Goal: Information Seeking & Learning: Learn about a topic

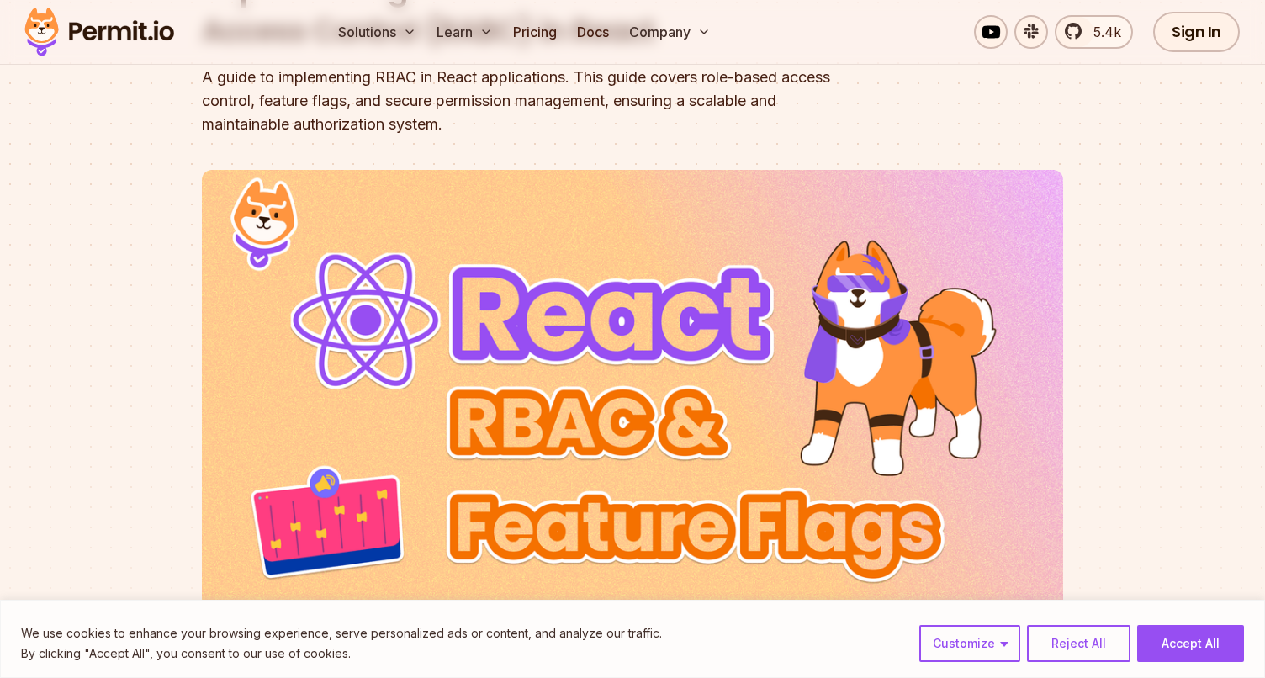
scroll to position [294, 0]
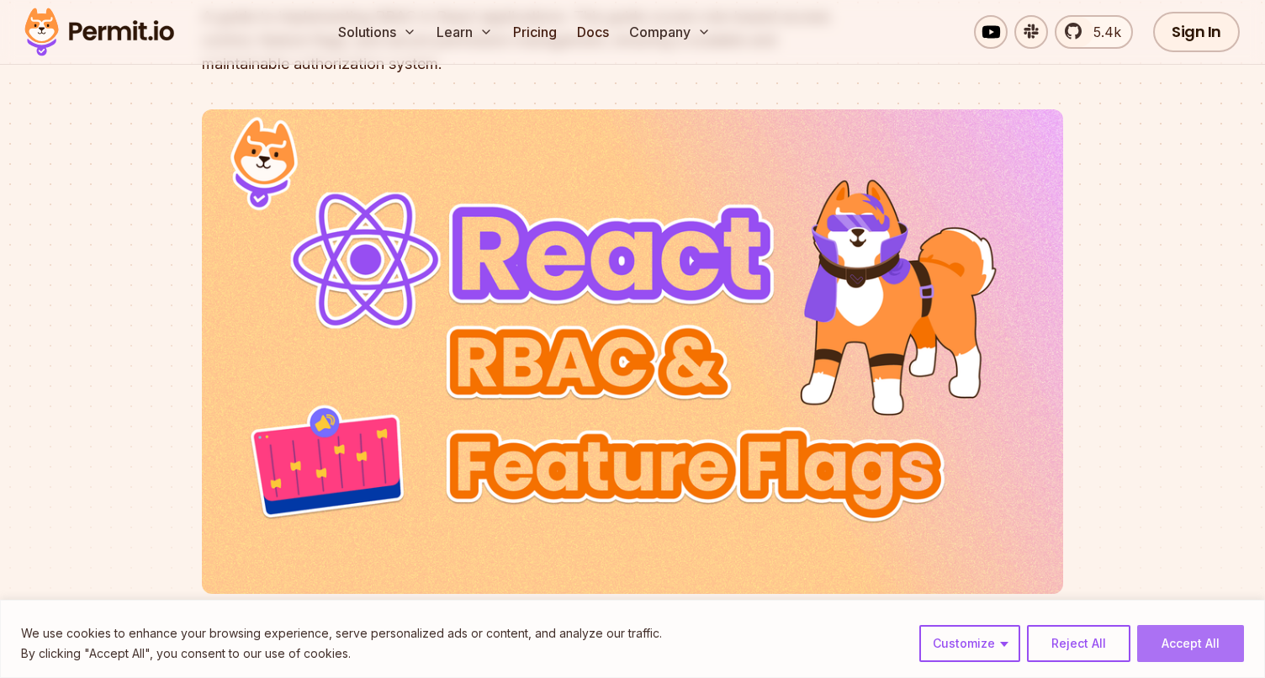
click at [1187, 637] on button "Accept All" at bounding box center [1190, 643] width 107 height 37
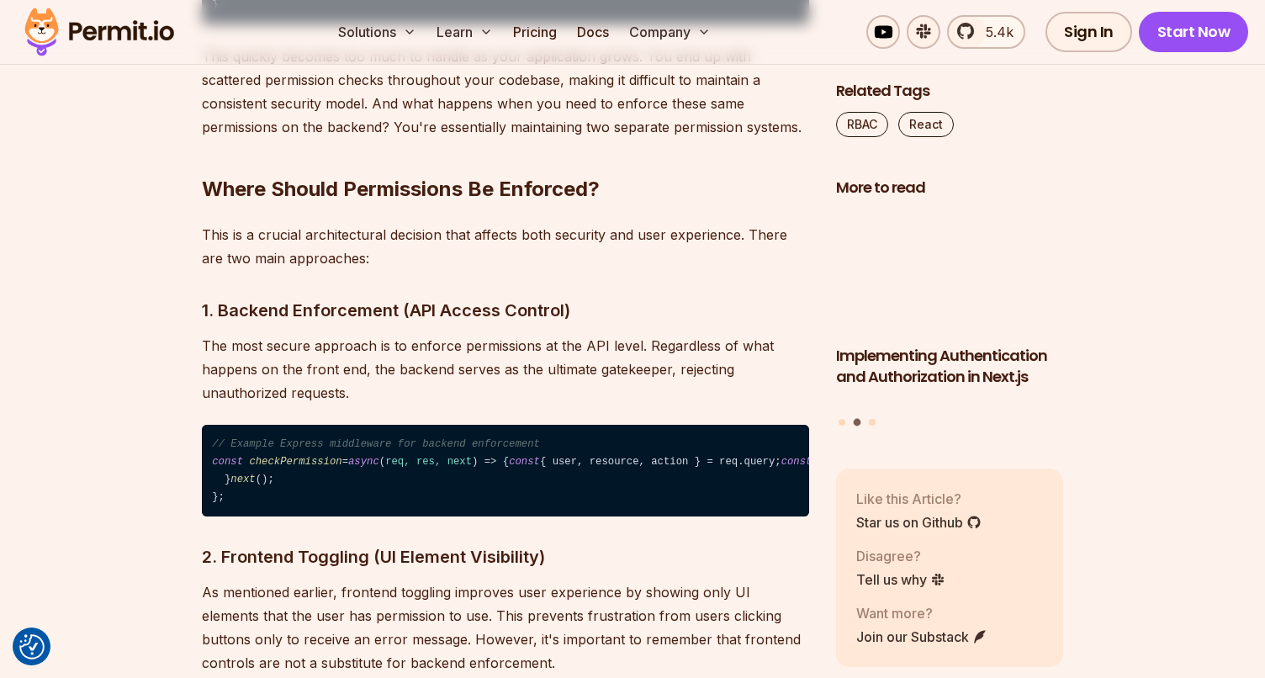
scroll to position [2374, 0]
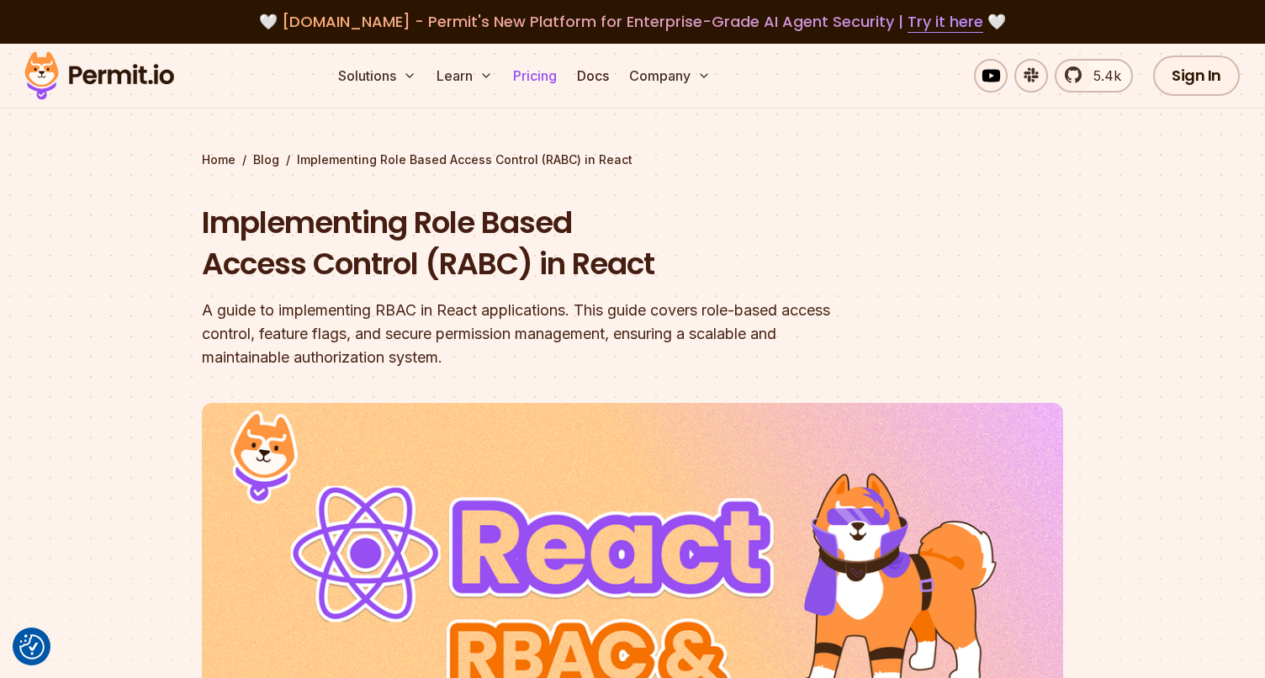
click at [538, 82] on link "Pricing" at bounding box center [534, 76] width 57 height 34
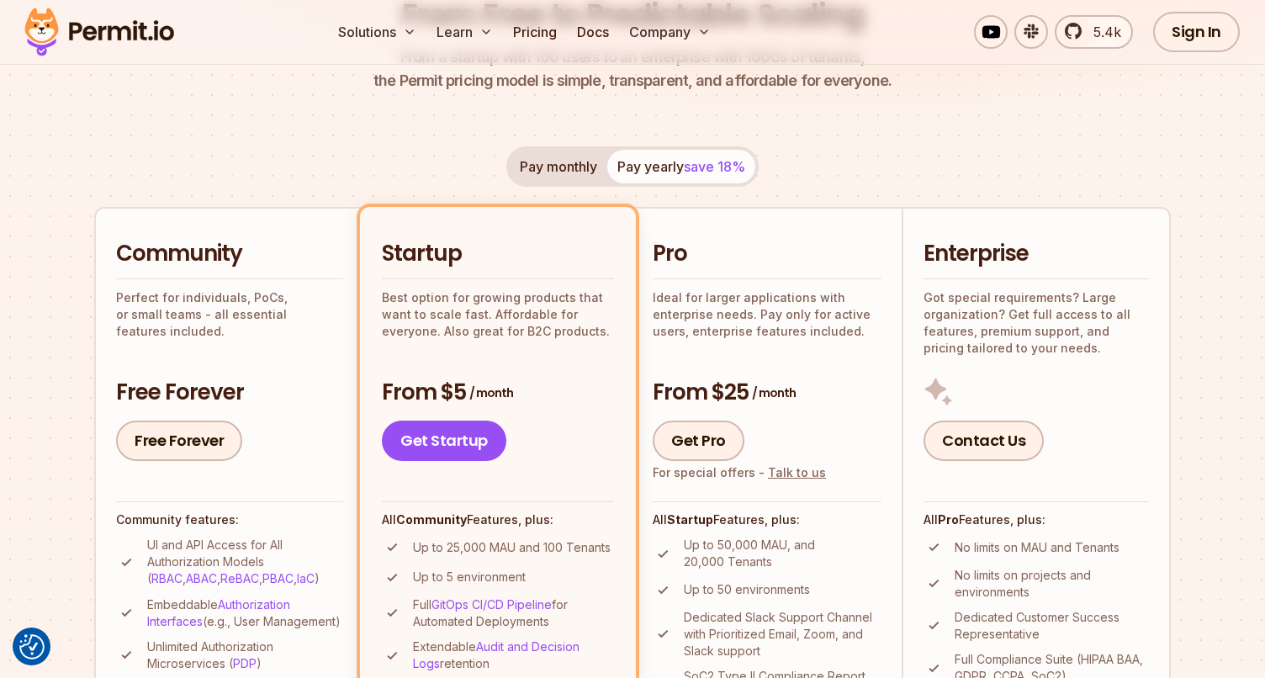
scroll to position [251, 0]
